Goal: Communication & Community: Answer question/provide support

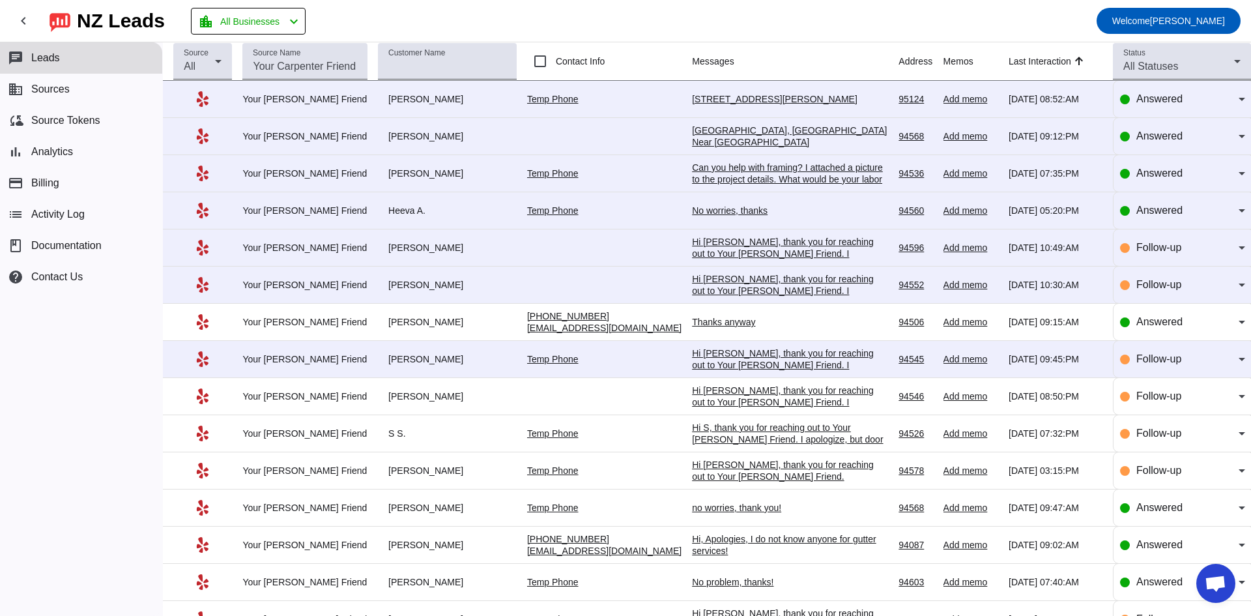
click at [779, 355] on div "Hi [PERSON_NAME], thank you for reaching out to Your [PERSON_NAME] Friend. I ap…" at bounding box center [789, 376] width 195 height 59
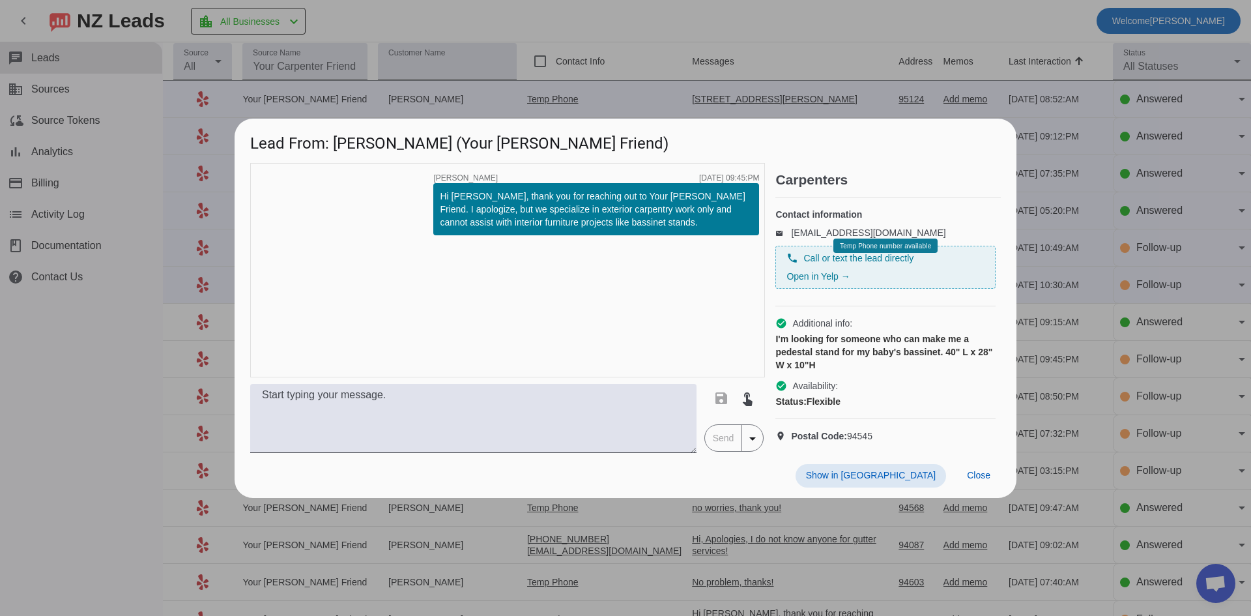
click at [388, 55] on div at bounding box center [625, 308] width 1251 height 616
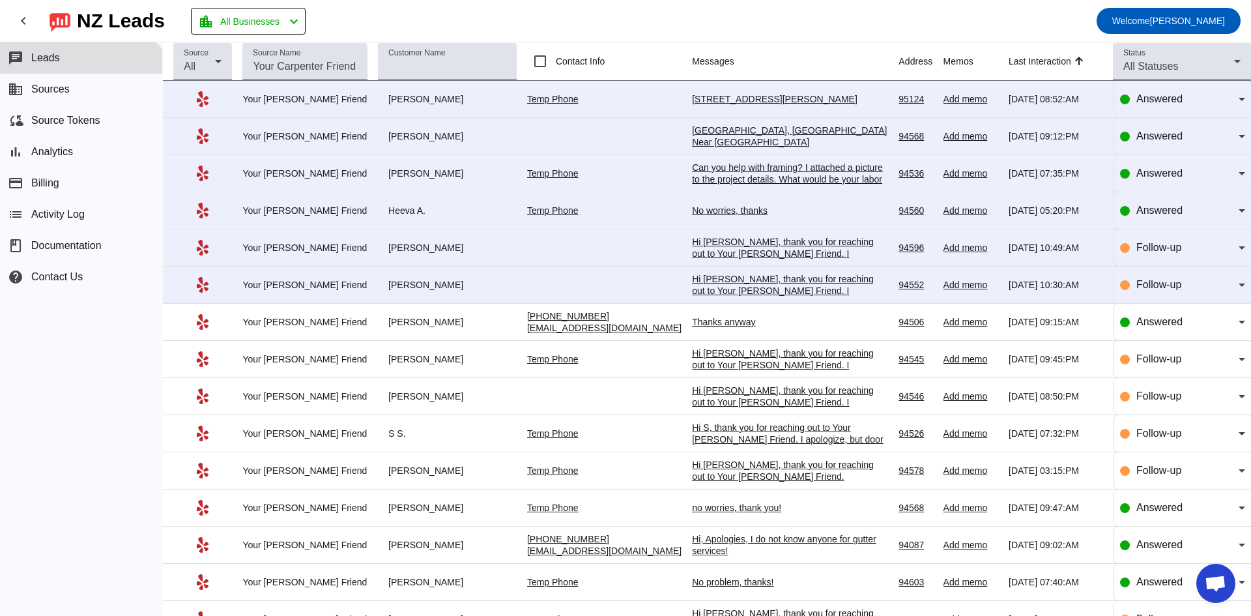
click at [766, 291] on div "Hi [PERSON_NAME], thank you for reaching out to Your [PERSON_NAME] Friend. I ap…" at bounding box center [789, 302] width 195 height 59
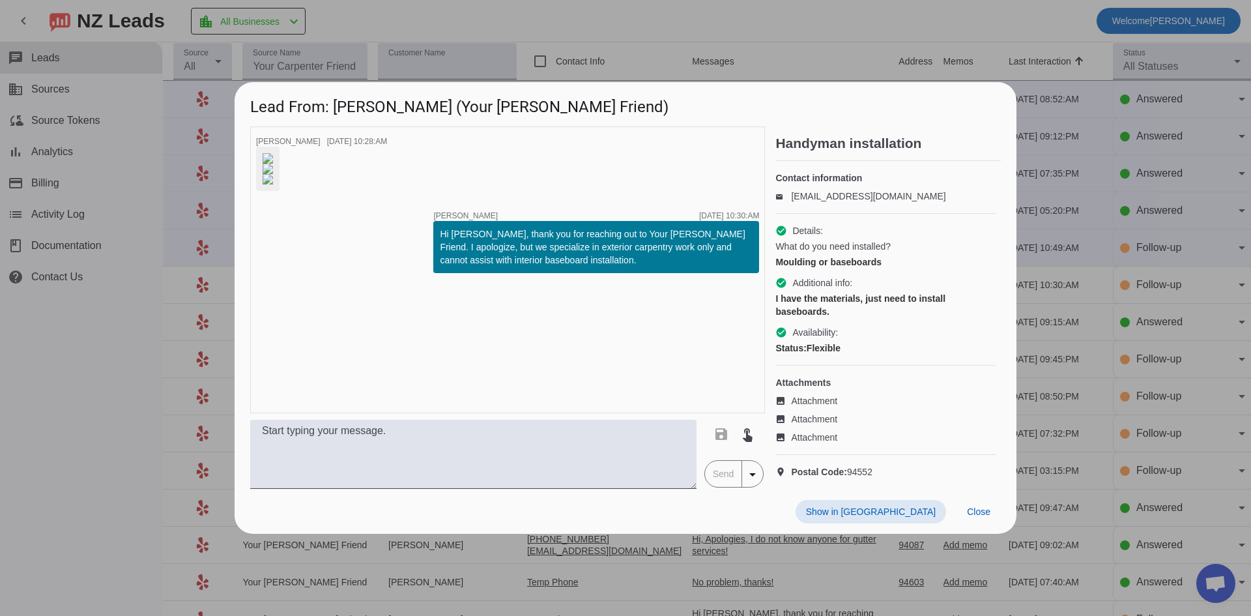
click at [1039, 14] on div at bounding box center [625, 308] width 1251 height 616
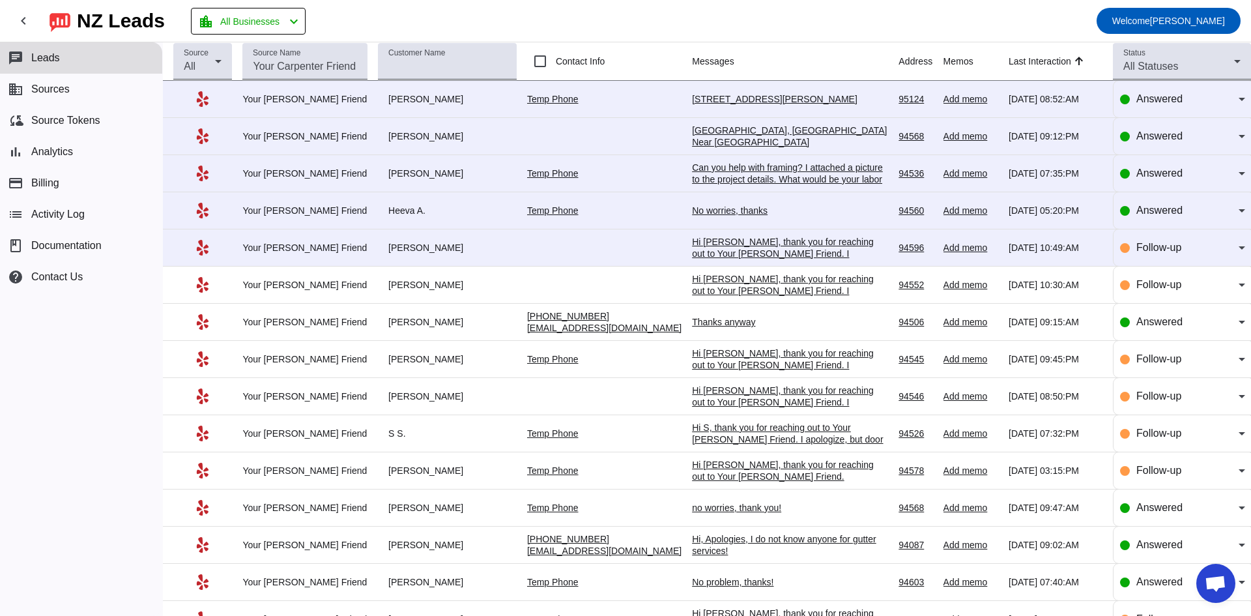
click at [692, 253] on div "Hi [PERSON_NAME], thank you for reaching out to Your [PERSON_NAME] Friend. I ap…" at bounding box center [789, 265] width 195 height 59
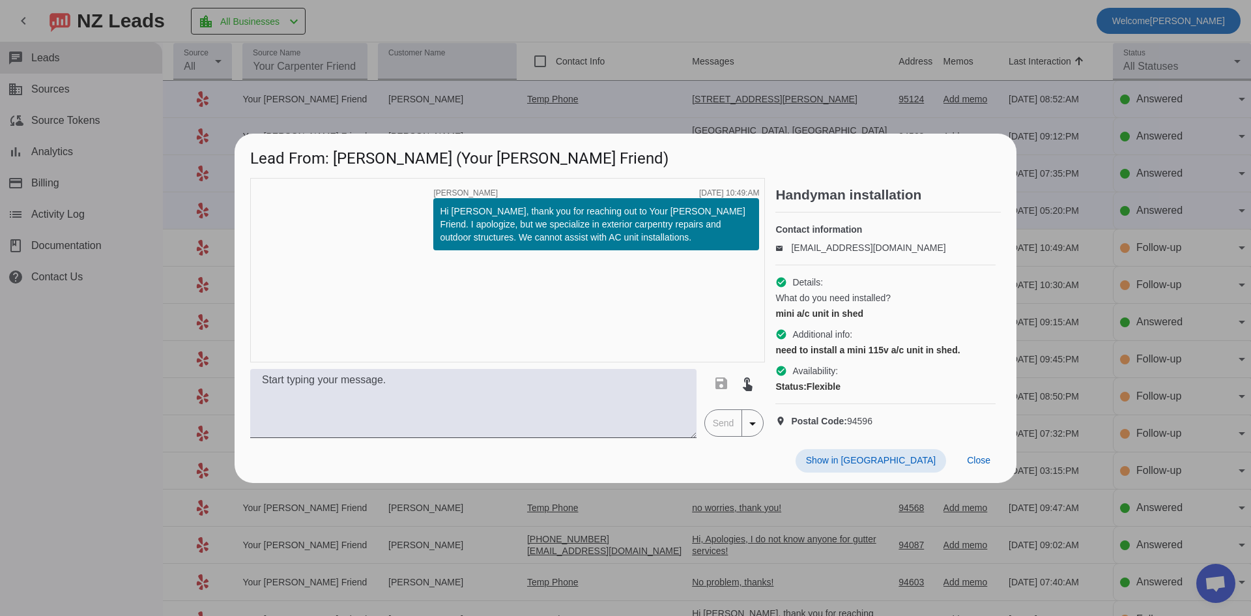
click at [859, 25] on div at bounding box center [625, 308] width 1251 height 616
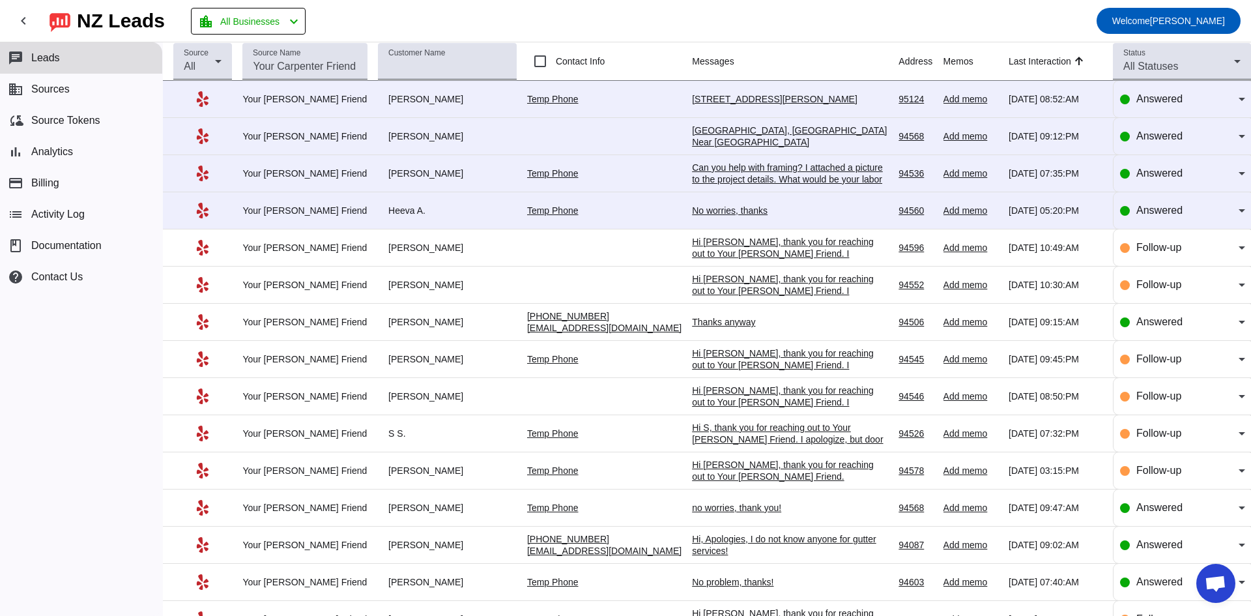
click at [692, 213] on div "No worries, thanks" at bounding box center [789, 211] width 195 height 12
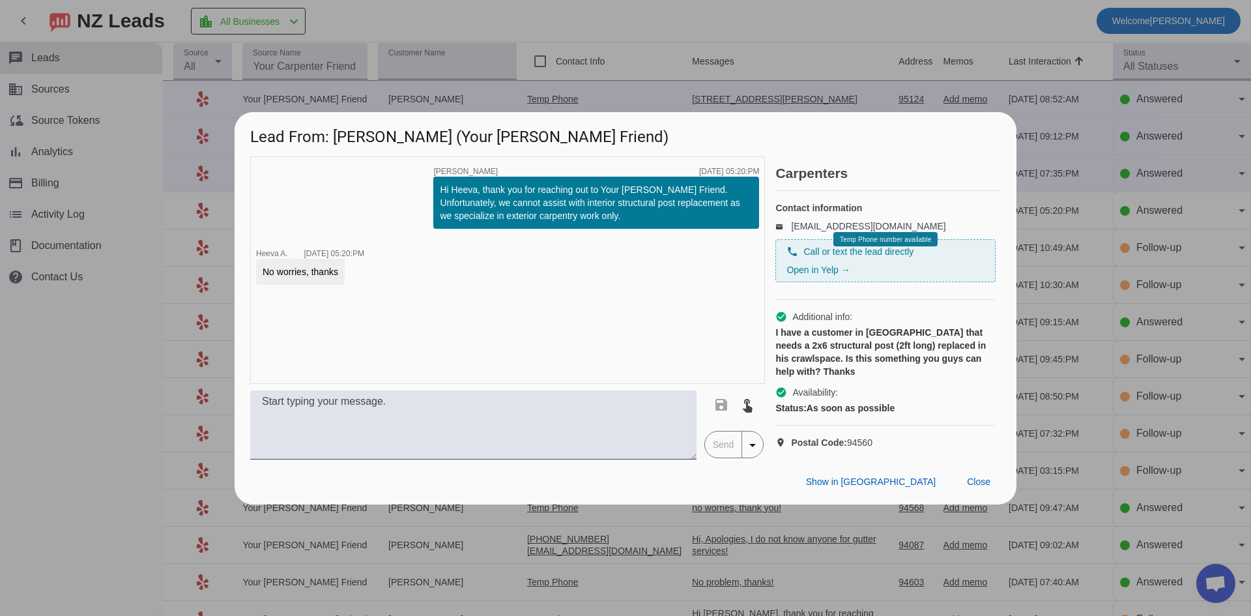
click at [872, 442] on span "Postal Code: 94560" at bounding box center [831, 442] width 81 height 13
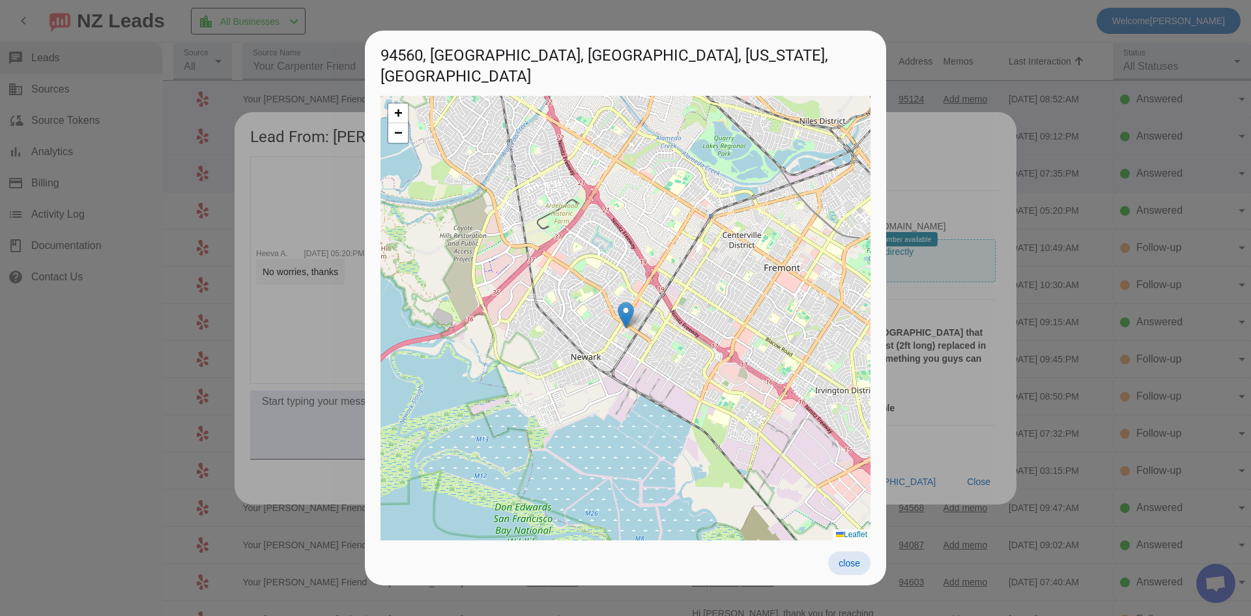
click at [942, 308] on div at bounding box center [625, 308] width 1251 height 616
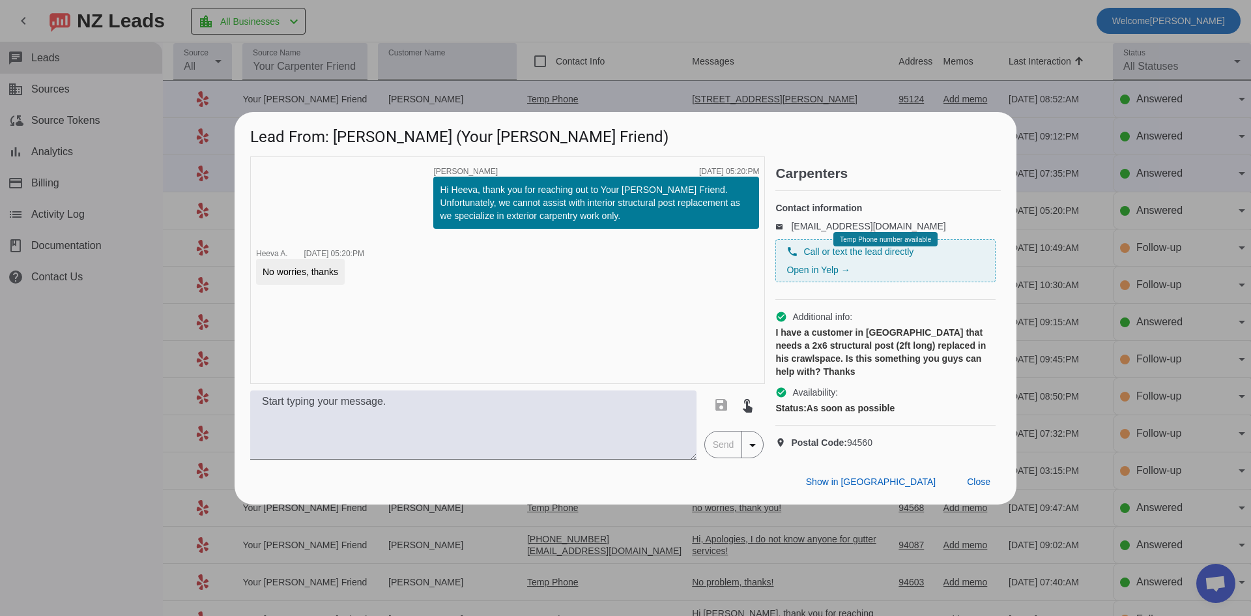
click at [824, 17] on div at bounding box center [625, 308] width 1251 height 616
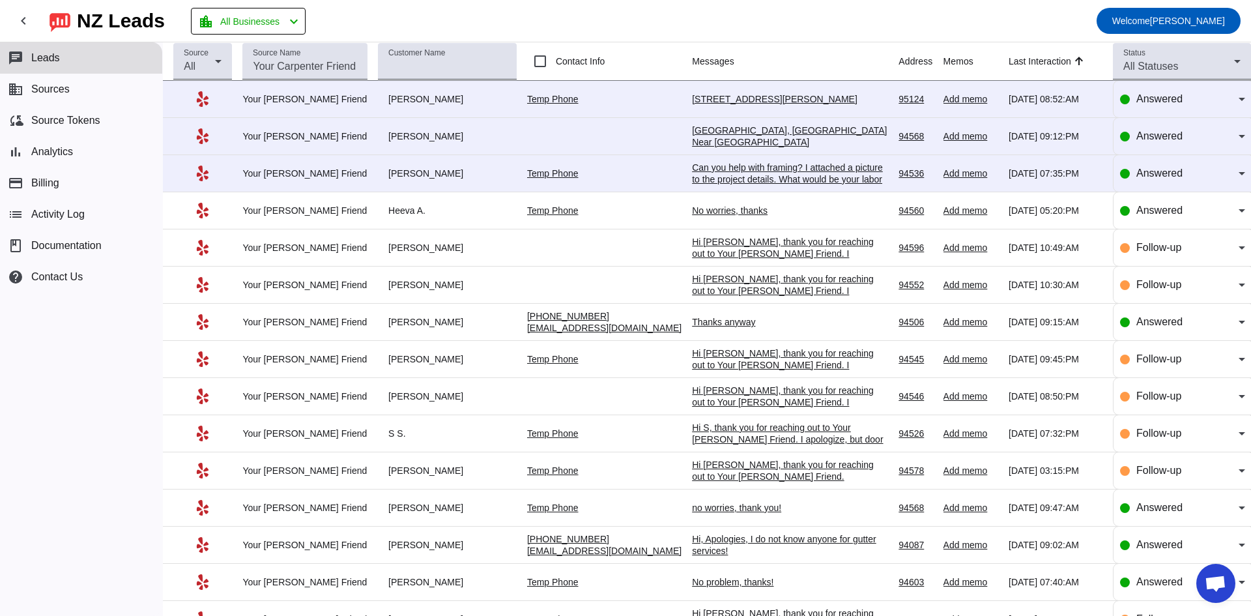
click at [736, 169] on div "Can you help with framing? I attached a picture to the project details. What wo…" at bounding box center [789, 185] width 195 height 47
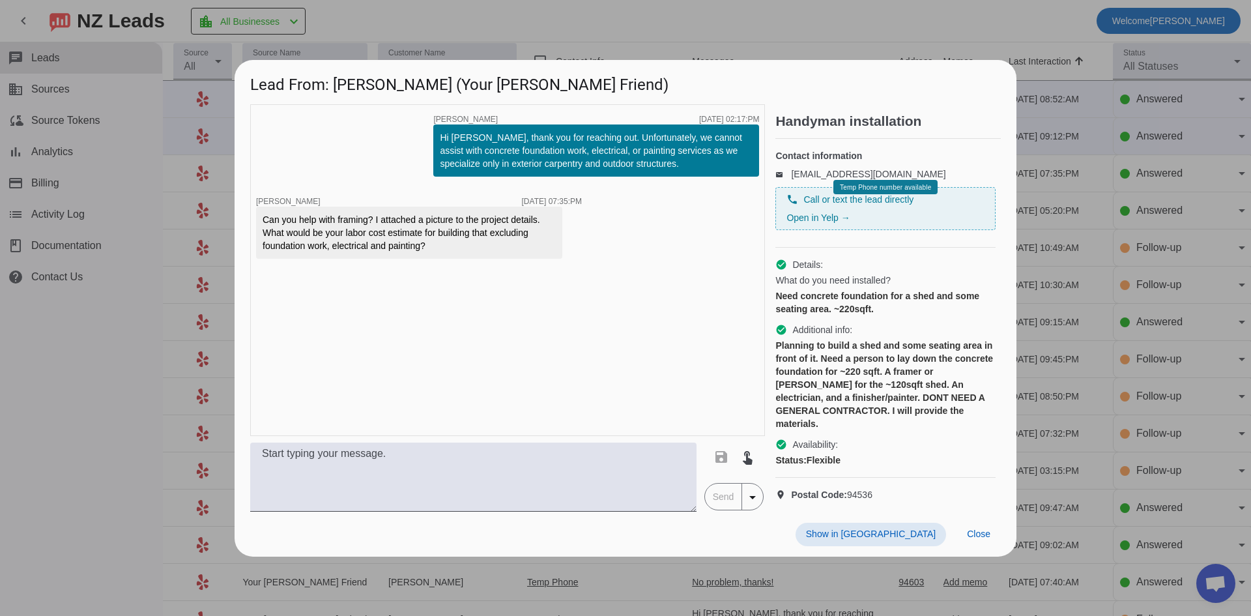
click at [870, 25] on div at bounding box center [625, 308] width 1251 height 616
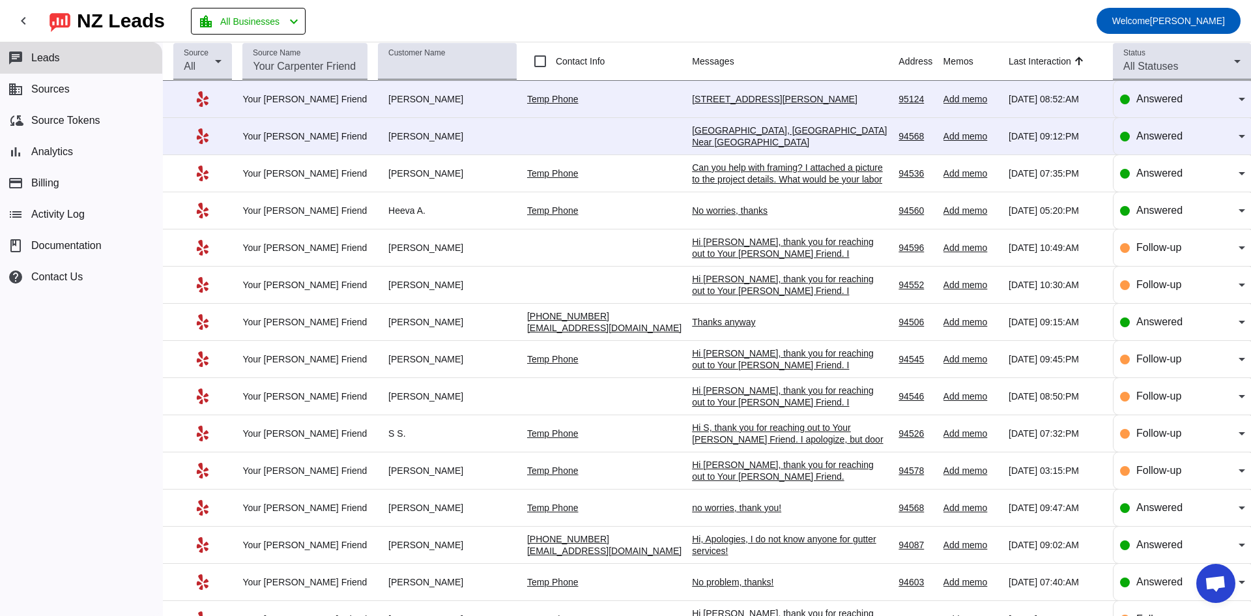
click at [743, 139] on div "[GEOGRAPHIC_DATA], [GEOGRAPHIC_DATA] Near [GEOGRAPHIC_DATA]" at bounding box center [789, 135] width 195 height 23
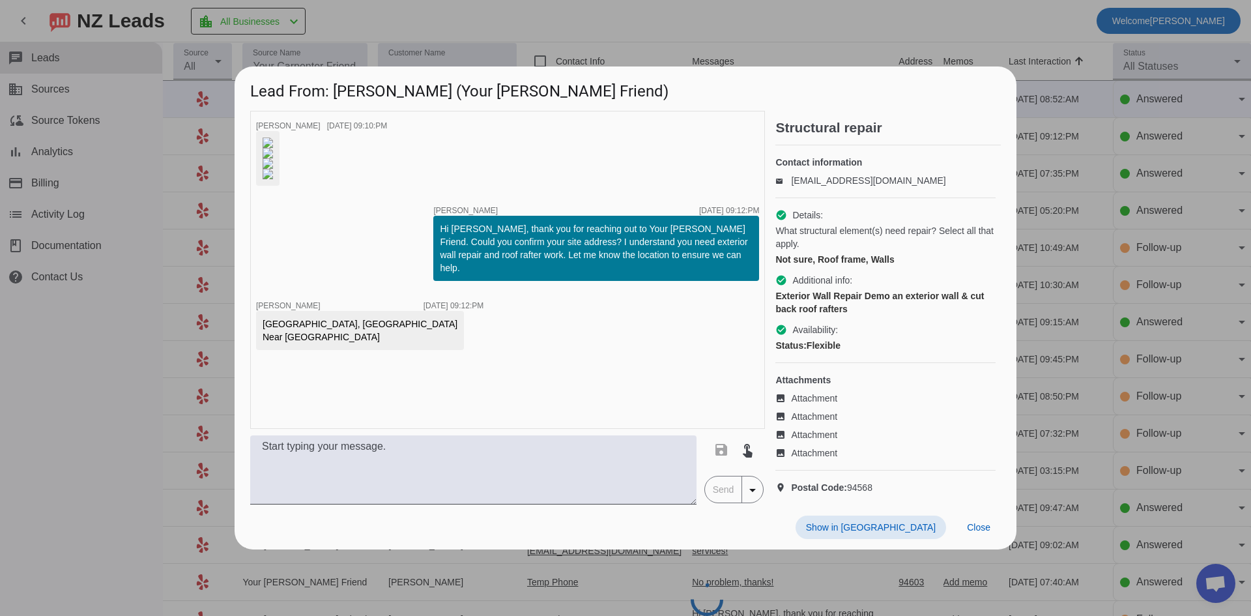
scroll to position [162, 0]
click at [273, 179] on img at bounding box center [268, 174] width 10 height 10
click at [273, 147] on img at bounding box center [268, 142] width 10 height 10
click at [116, 360] on div at bounding box center [625, 308] width 1251 height 616
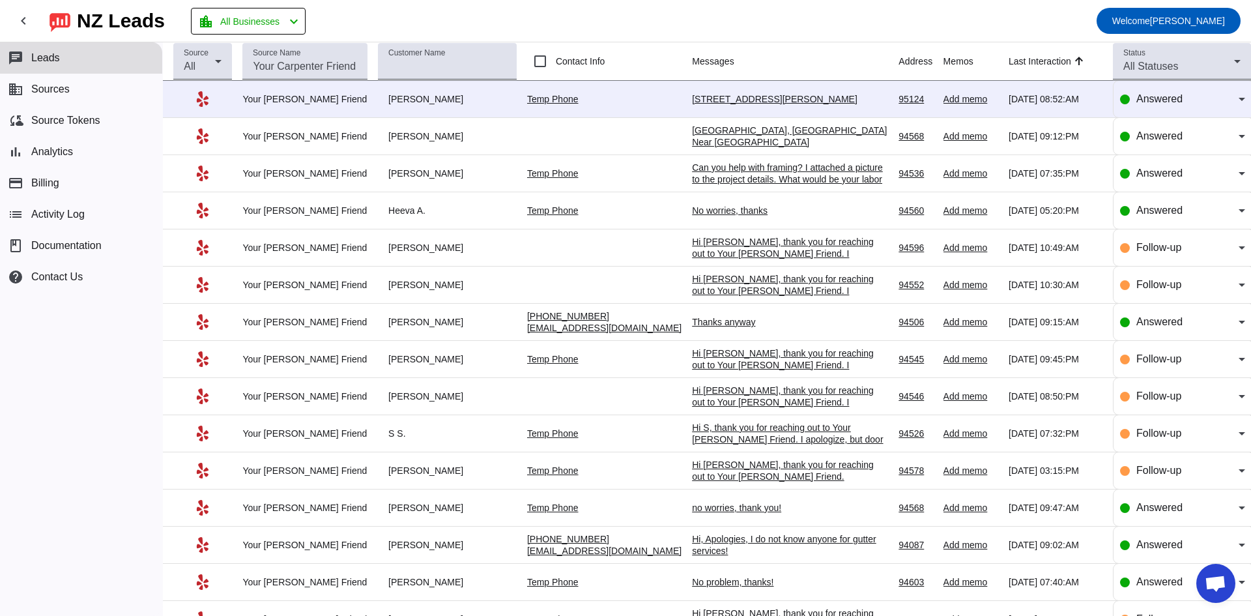
click at [704, 98] on div "2544 Dumbarton Ave San Jose" at bounding box center [789, 99] width 195 height 12
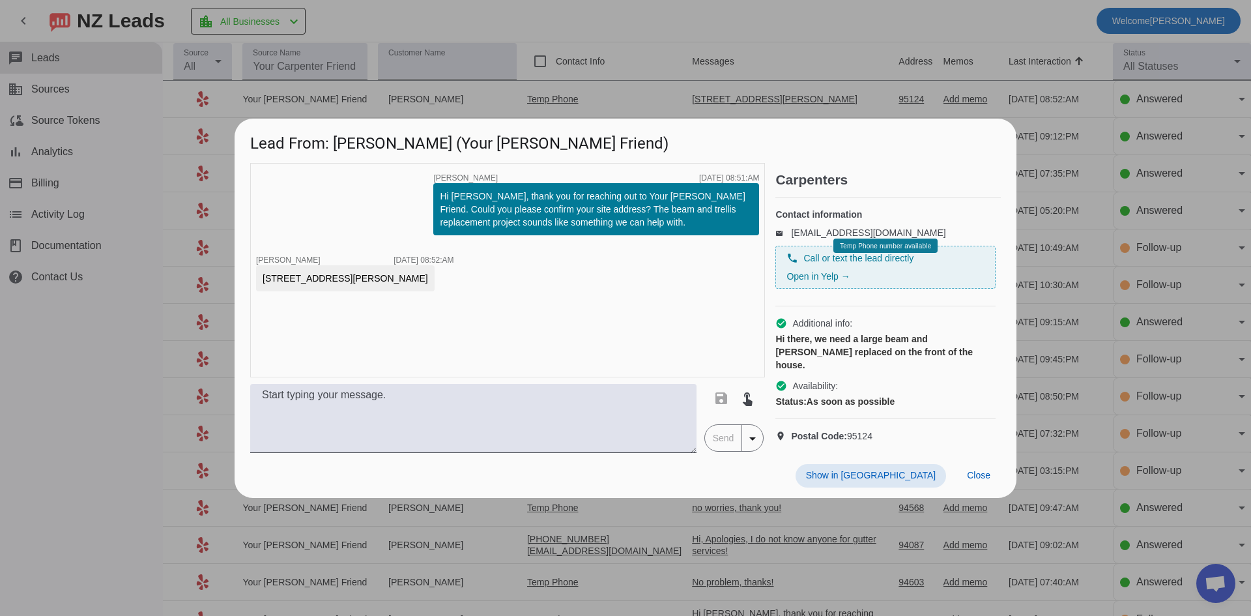
click at [71, 342] on div at bounding box center [625, 308] width 1251 height 616
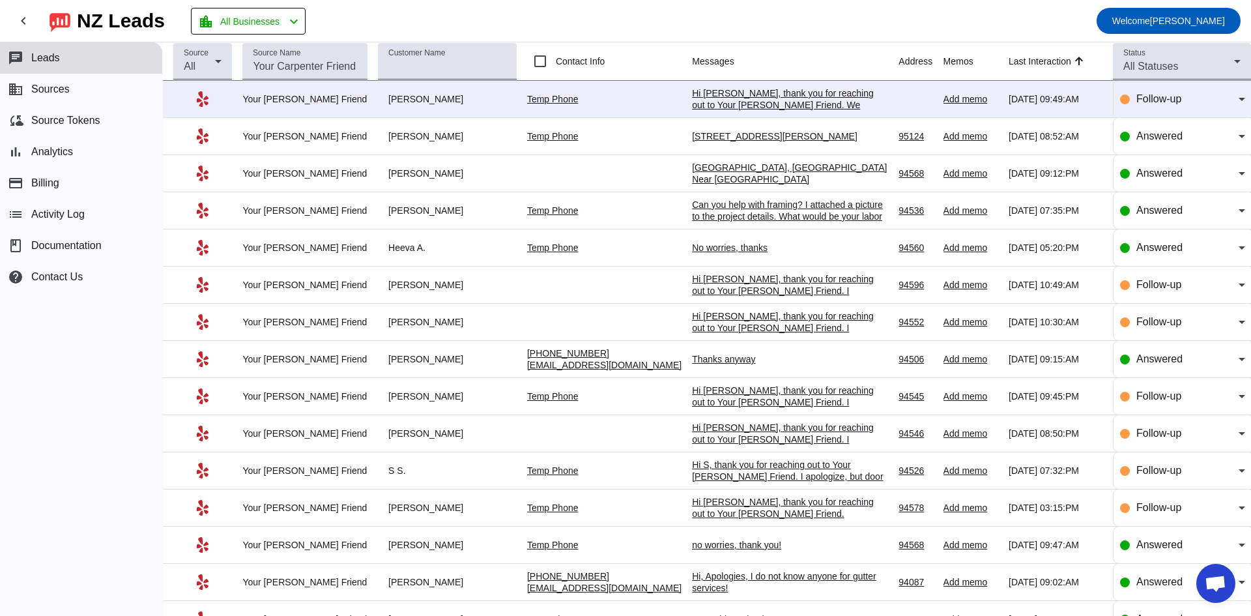
click at [731, 137] on div "2544 Dumbarton Ave San Jose" at bounding box center [789, 136] width 195 height 12
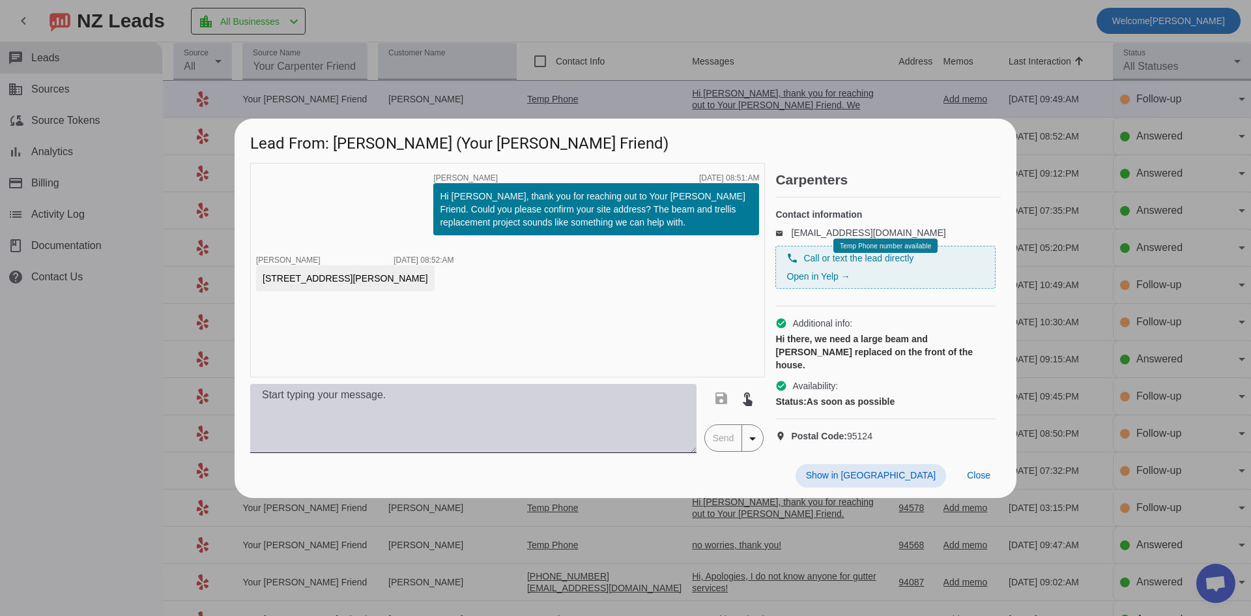
click at [476, 396] on textarea at bounding box center [473, 418] width 446 height 69
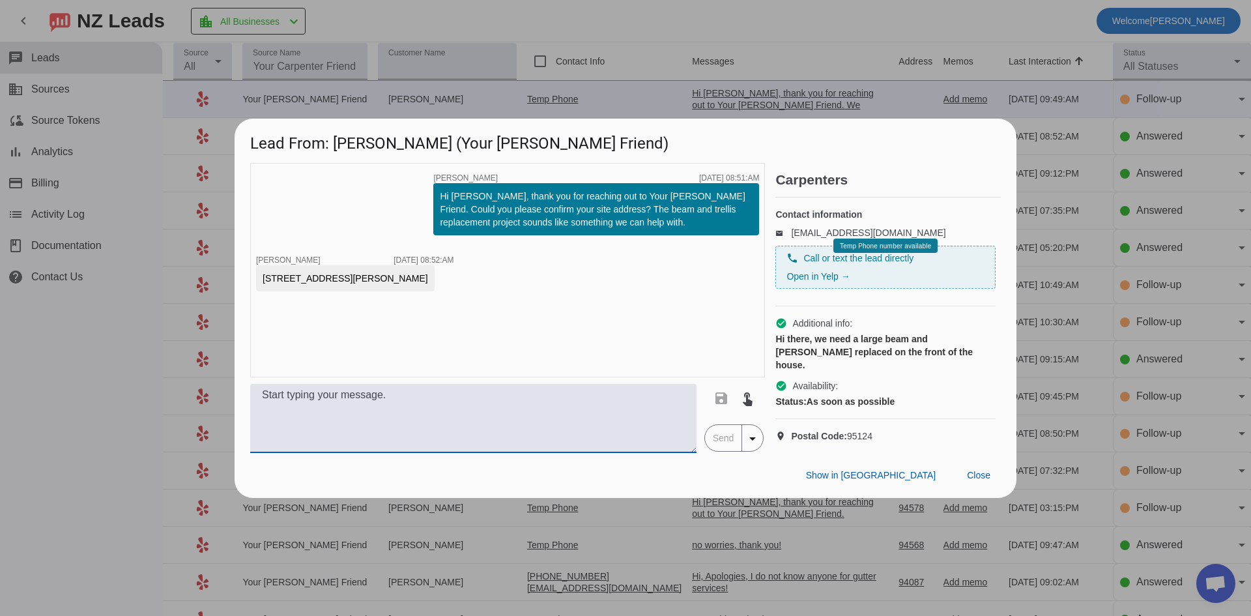
type textarea "h"
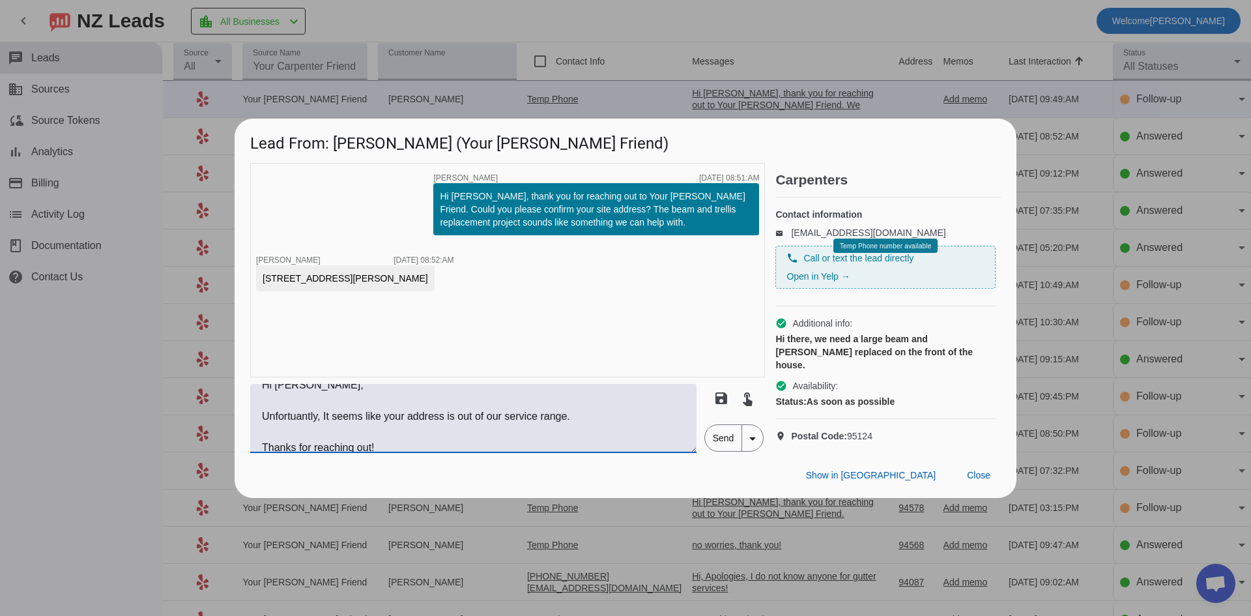
click at [296, 424] on textarea "Hi Raina, Unfortuantly, It seems like your address is out of our service range.…" at bounding box center [473, 418] width 446 height 69
type textarea "Hi Raina, Unfortunately, It seems like your address is out of our service range…"
click at [724, 445] on span "Send" at bounding box center [723, 438] width 37 height 26
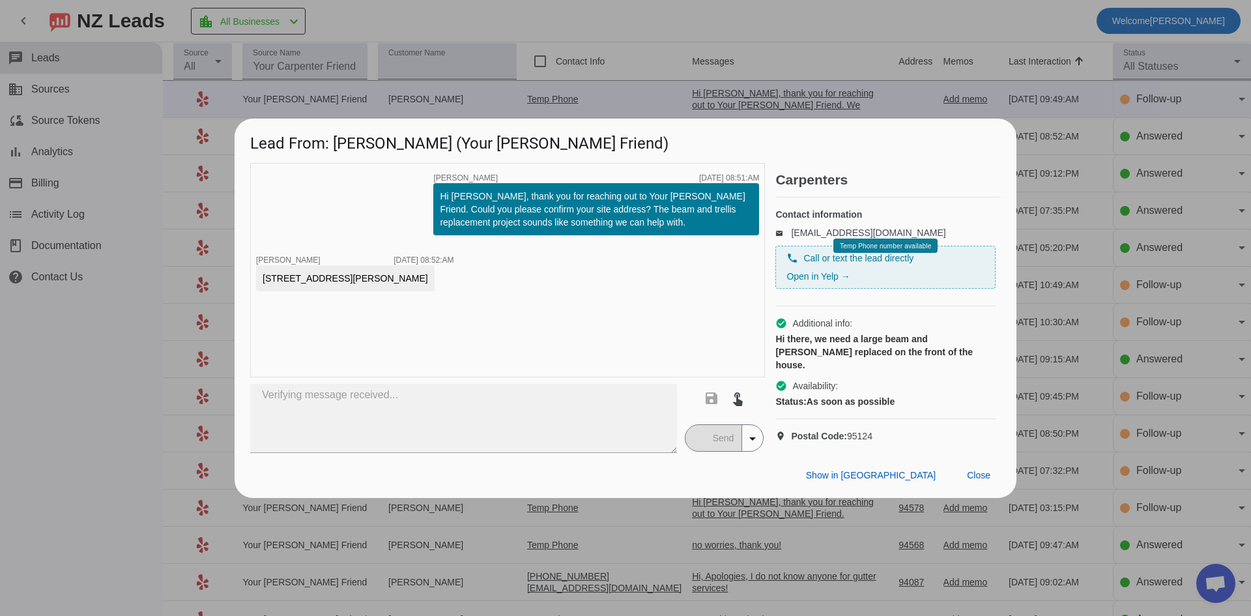
scroll to position [0, 0]
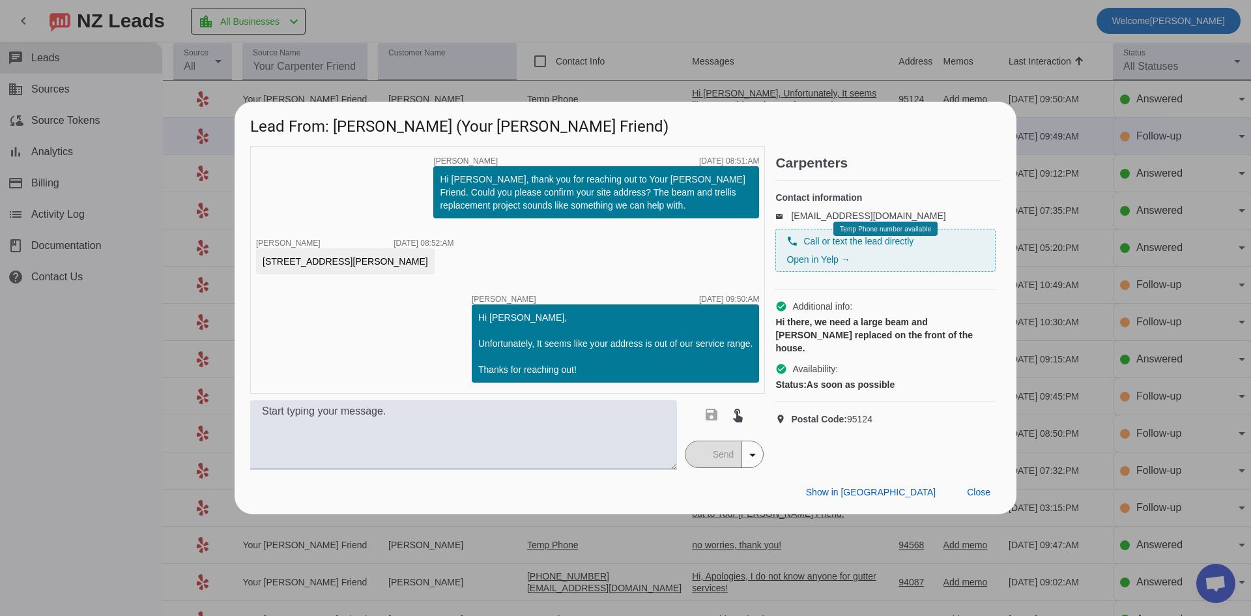
click at [134, 354] on div at bounding box center [625, 308] width 1251 height 616
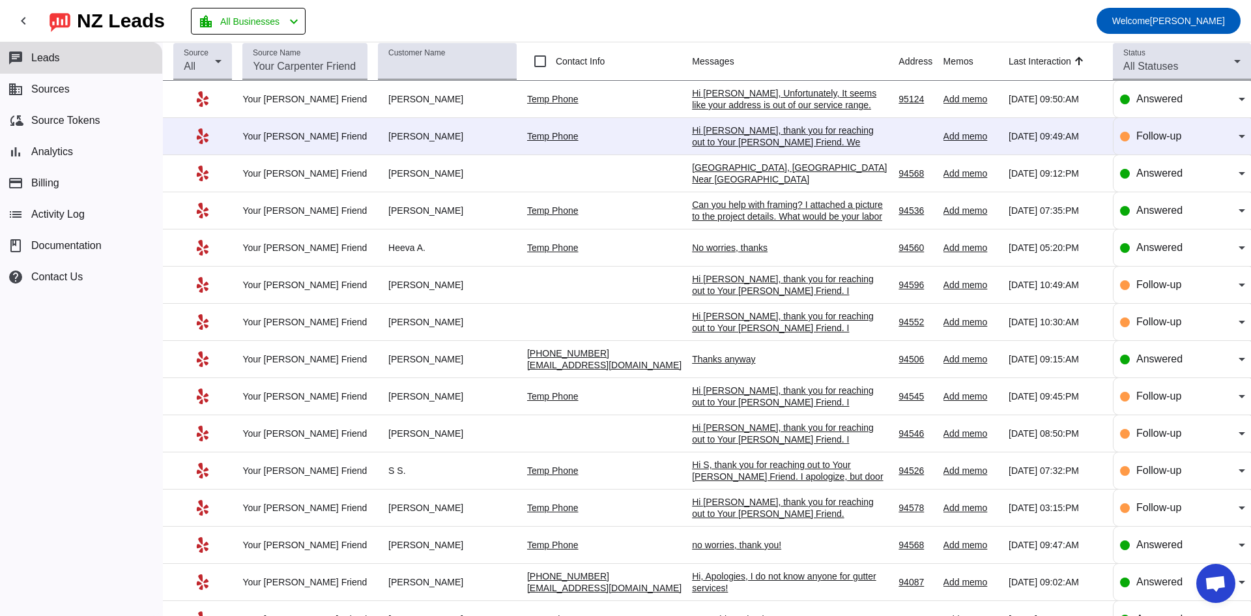
click at [742, 141] on div "Hi Noe, thank you for reaching out to Your Carpenter Friend. We specialize in e…" at bounding box center [789, 153] width 195 height 59
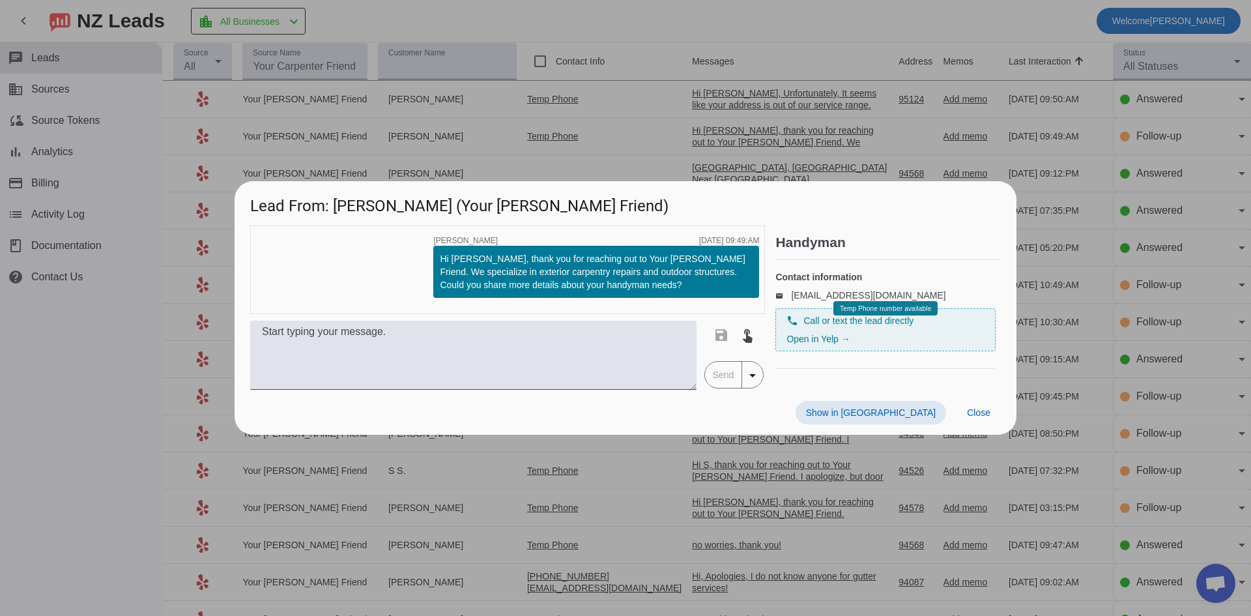
drag, startPoint x: 108, startPoint y: 340, endPoint x: 116, endPoint y: 332, distance: 11.5
click at [109, 340] on div at bounding box center [625, 308] width 1251 height 616
